Goal: Use online tool/utility: Utilize a website feature to perform a specific function

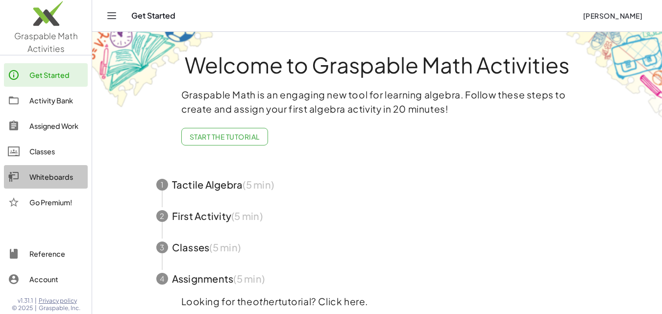
click at [64, 173] on div "Whiteboards" at bounding box center [56, 177] width 54 height 12
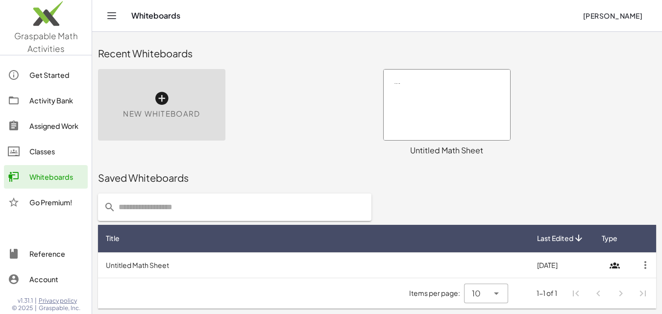
click at [123, 102] on div "New Whiteboard" at bounding box center [161, 105] width 127 height 72
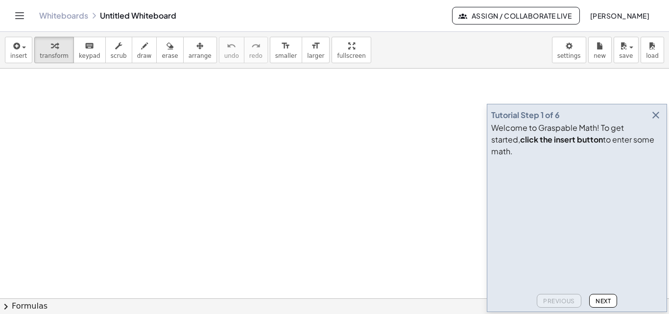
drag, startPoint x: 465, startPoint y: 84, endPoint x: 509, endPoint y: 99, distance: 47.2
click at [483, 99] on div at bounding box center [334, 298] width 669 height 459
click at [483, 121] on icon "button" at bounding box center [656, 115] width 12 height 12
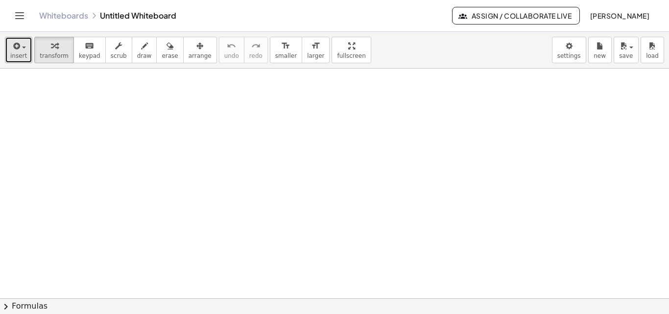
click at [24, 47] on span "button" at bounding box center [24, 48] width 4 height 2
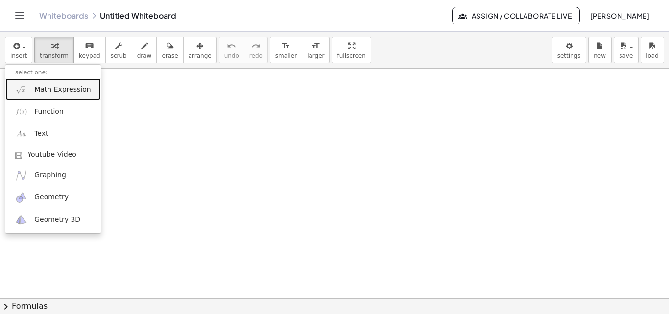
click at [71, 95] on link "Math Expression" at bounding box center [53, 89] width 96 height 22
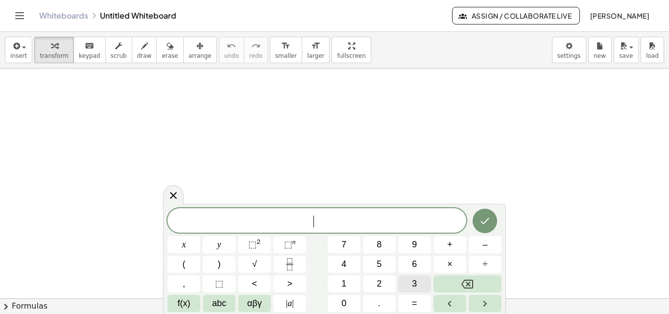
click at [414, 285] on span "3" at bounding box center [414, 283] width 5 height 13
click at [183, 245] on span "x" at bounding box center [184, 244] width 4 height 13
click at [251, 244] on span "⬚" at bounding box center [252, 245] width 8 height 10
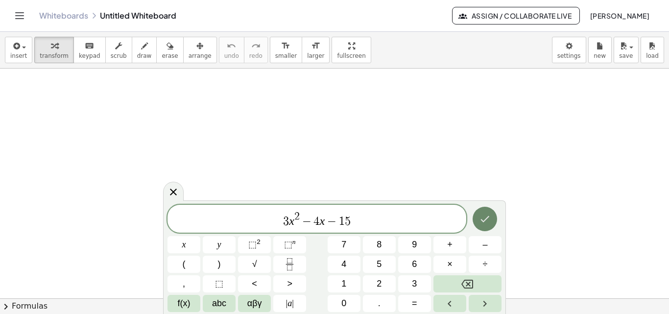
click at [483, 220] on icon "Done" at bounding box center [485, 219] width 12 height 12
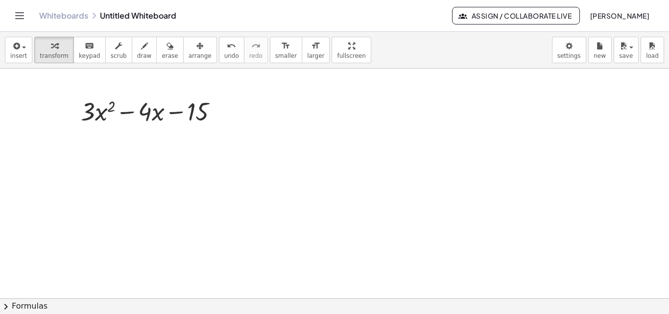
click at [15, 306] on button "chevron_right Formulas" at bounding box center [334, 306] width 669 height 16
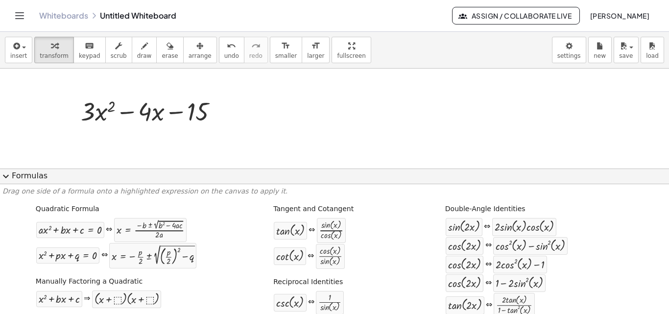
click at [168, 284] on div "Manually Factoring a Quadratic + x 2 + · b · x + c ⇒ · ( + x + ⬚ ) · ( + x + ⬚ )" at bounding box center [117, 291] width 166 height 37
drag, startPoint x: 156, startPoint y: 295, endPoint x: 152, endPoint y: 118, distance: 177.8
click at [144, 134] on icon at bounding box center [145, 136] width 10 height 10
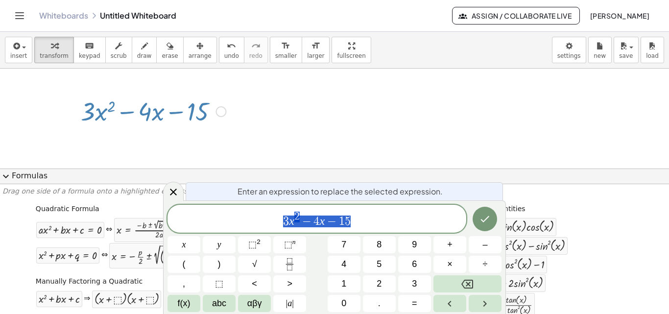
click at [426, 134] on div at bounding box center [334, 298] width 669 height 459
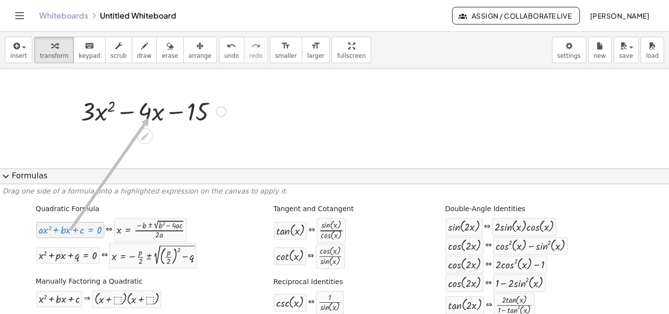
drag, startPoint x: 66, startPoint y: 232, endPoint x: 147, endPoint y: 118, distance: 140.2
click at [220, 111] on div at bounding box center [221, 111] width 11 height 11
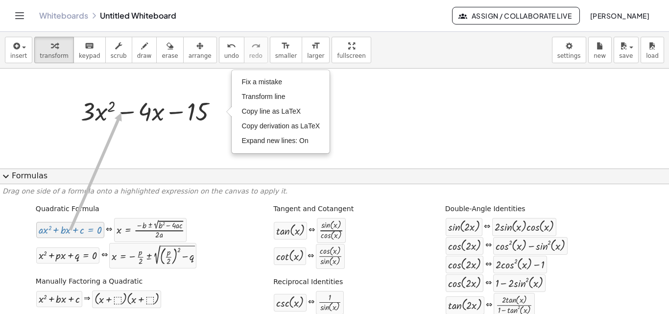
drag, startPoint x: 68, startPoint y: 236, endPoint x: 119, endPoint y: 113, distance: 133.3
drag, startPoint x: 42, startPoint y: 230, endPoint x: 112, endPoint y: 109, distance: 139.1
drag, startPoint x: 76, startPoint y: 231, endPoint x: 123, endPoint y: 111, distance: 129.2
click at [204, 95] on div at bounding box center [153, 110] width 155 height 33
